Goal: Check status

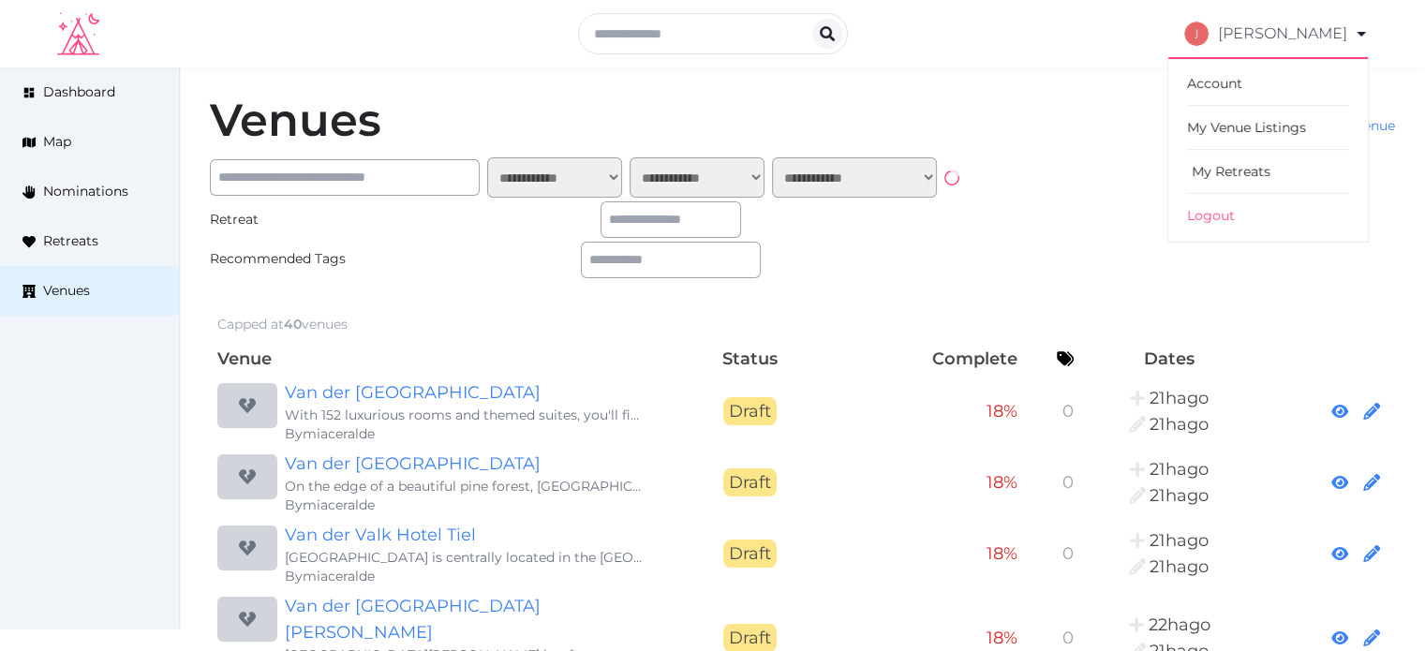
click at [1221, 167] on link "My Retreats" at bounding box center [1268, 172] width 162 height 44
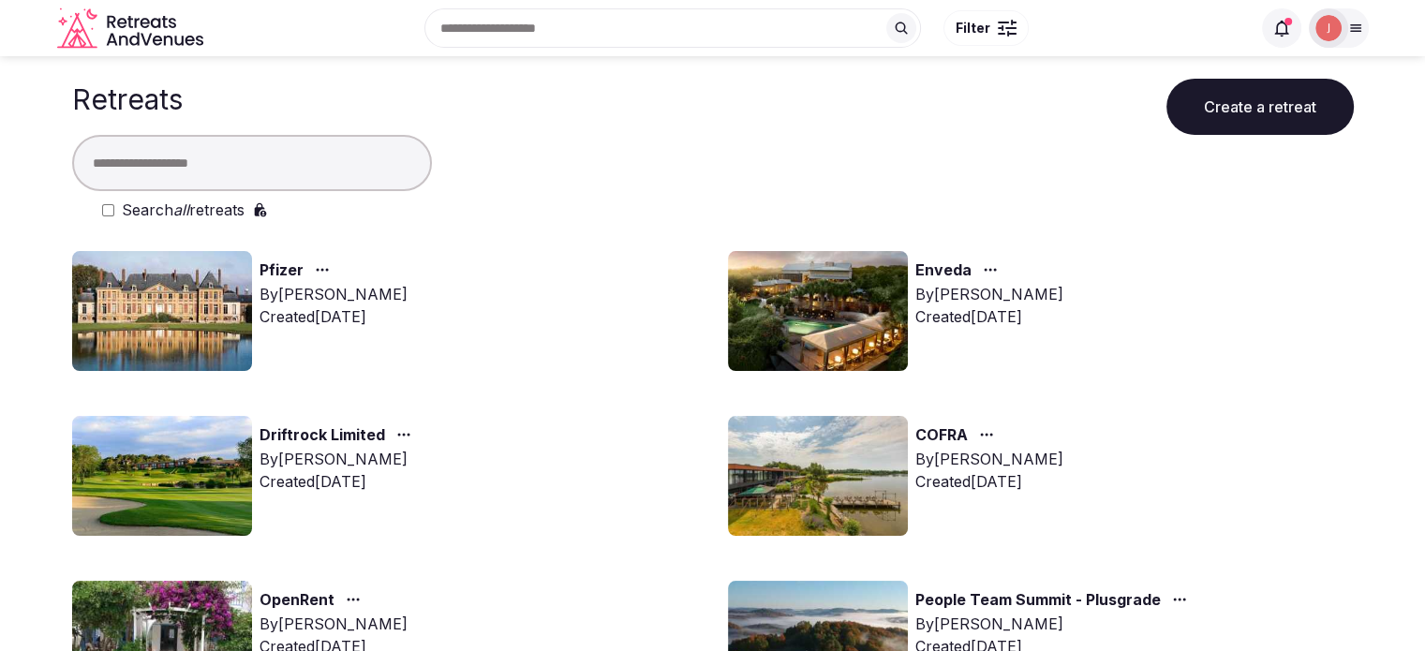
click at [220, 149] on input "text" at bounding box center [252, 163] width 360 height 56
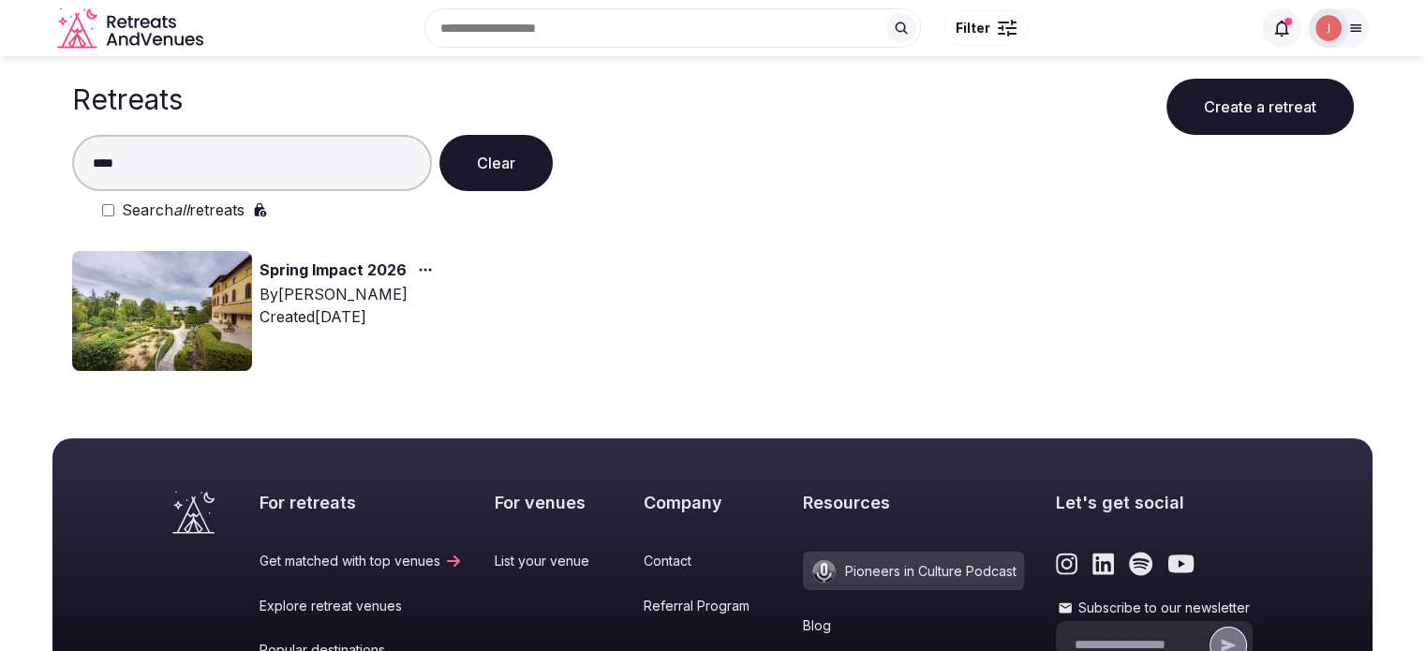
type input "****"
click at [184, 300] on img at bounding box center [162, 311] width 180 height 120
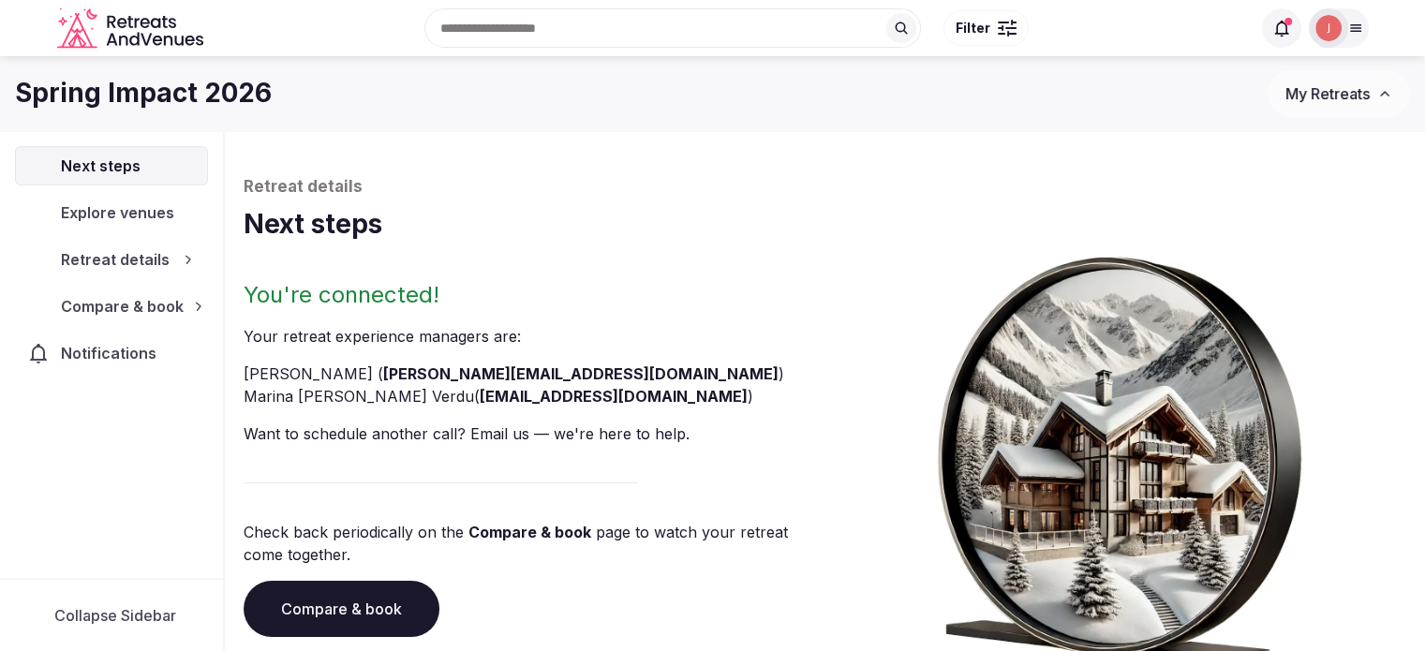
click at [341, 265] on div "Retreat details Next steps You're connected! Your retreat experience manager s …" at bounding box center [825, 422] width 1162 height 493
click at [187, 289] on div "Compare & book" at bounding box center [111, 306] width 193 height 39
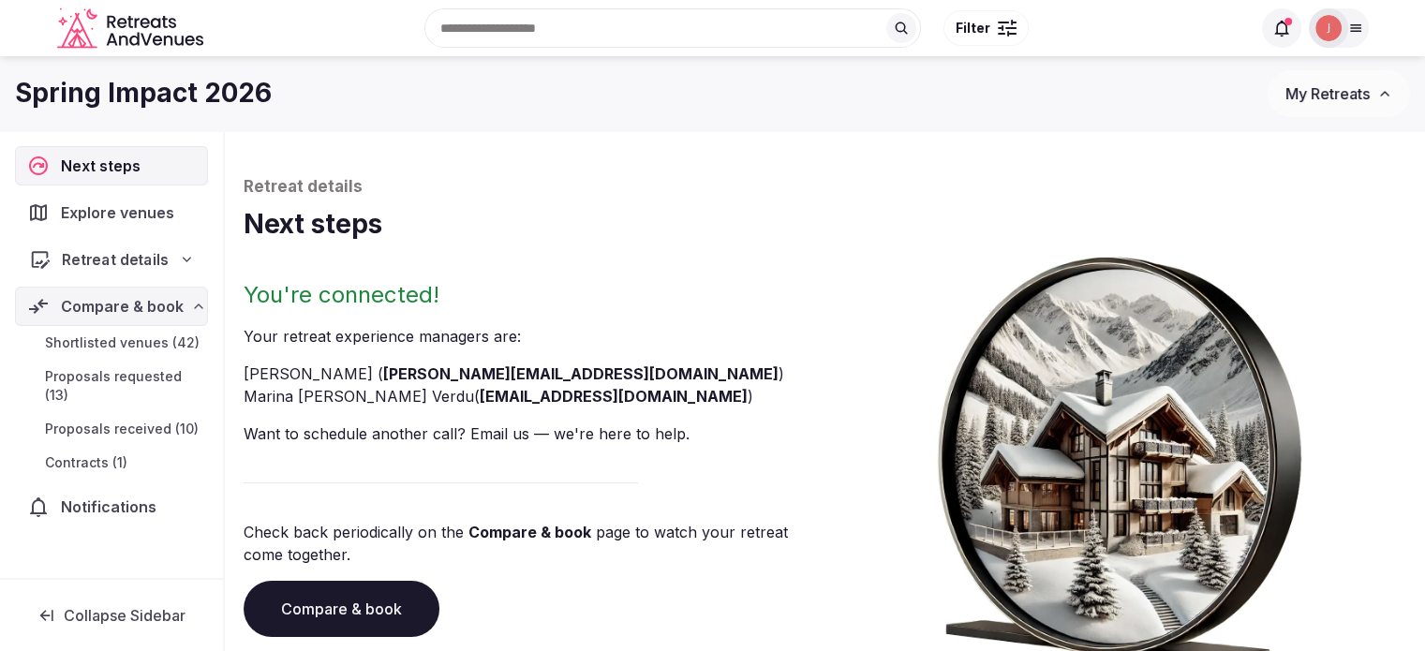
click at [109, 259] on span "Retreat details" at bounding box center [115, 259] width 107 height 22
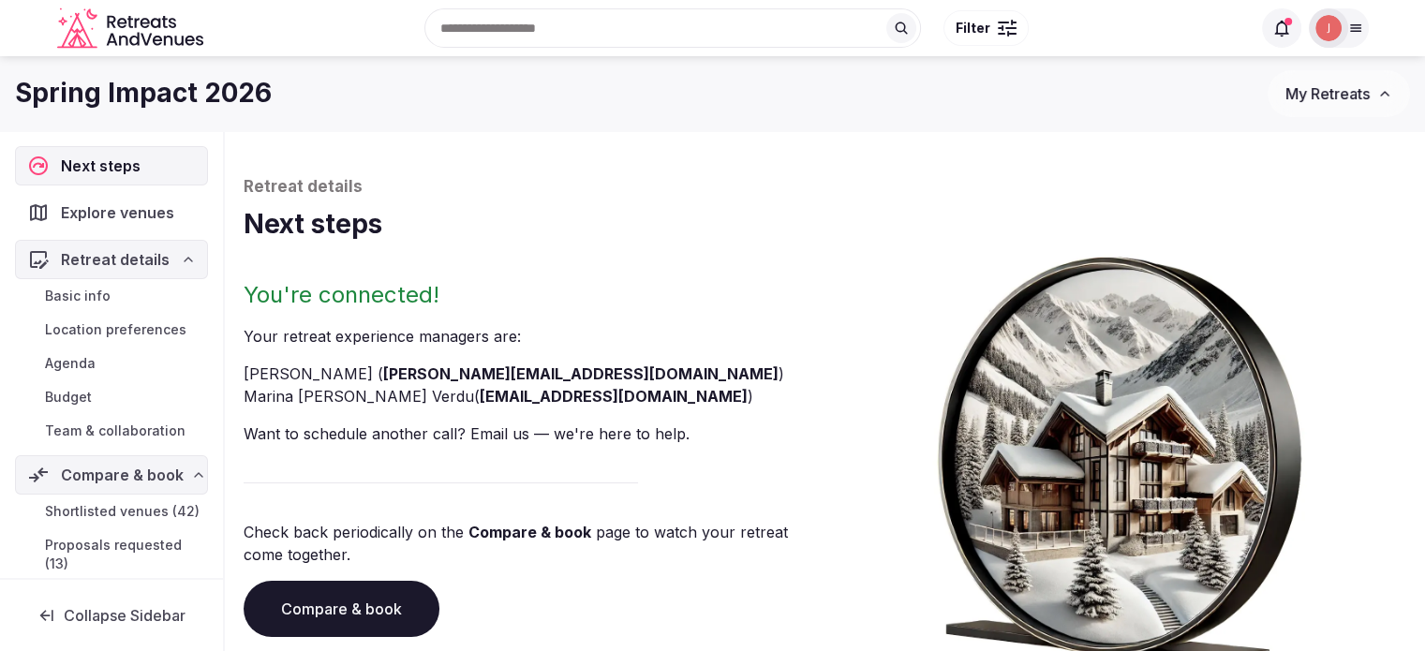
click at [94, 292] on span "Basic info" at bounding box center [78, 296] width 66 height 19
